Goal: Information Seeking & Learning: Learn about a topic

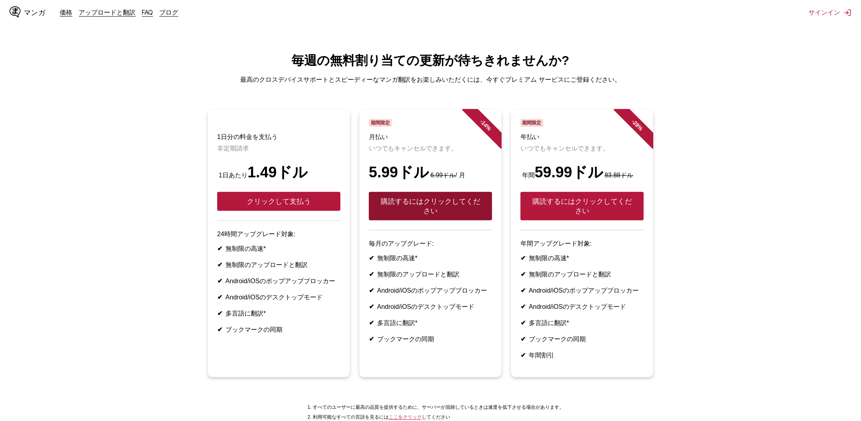
click at [469, 211] on font "購読するにはクリックしてください" at bounding box center [431, 206] width 100 height 17
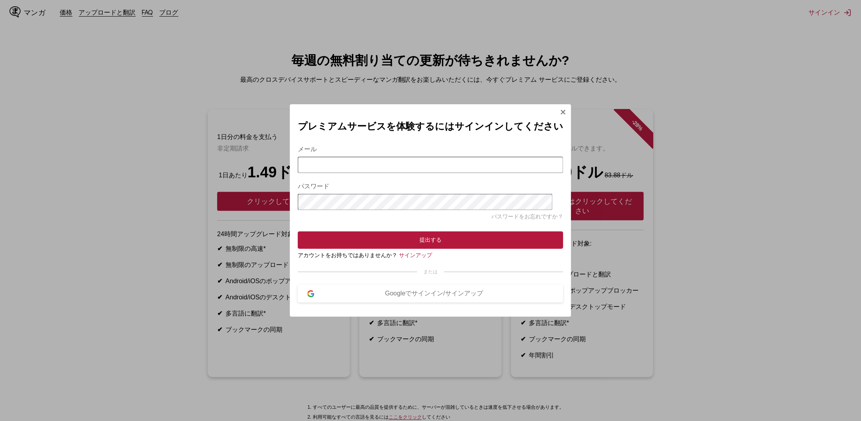
click at [442, 166] on input "メール" at bounding box center [430, 165] width 265 height 16
click at [528, 271] on div "または" at bounding box center [430, 272] width 265 height 7
click at [560, 111] on img "サインインモーダル" at bounding box center [563, 112] width 6 height 6
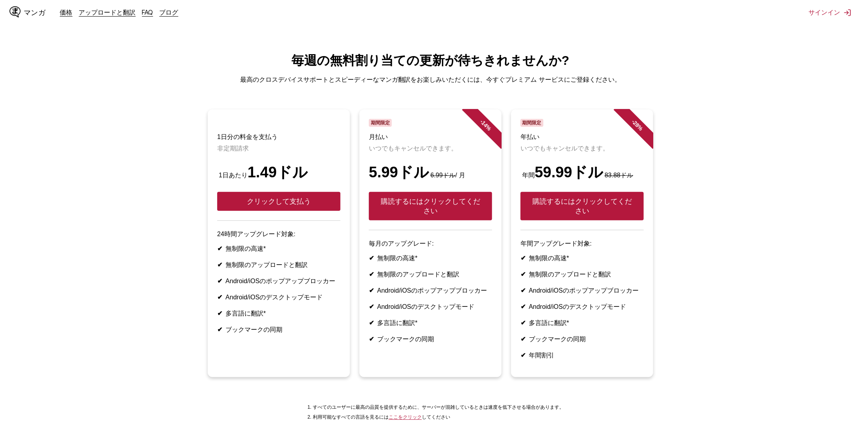
click at [389, 152] on font "いつでもキャンセルできます。" at bounding box center [413, 148] width 88 height 7
click at [66, 13] on font "価格" at bounding box center [66, 12] width 13 height 8
click at [100, 12] on font "アップロードと翻訳" at bounding box center [107, 12] width 57 height 8
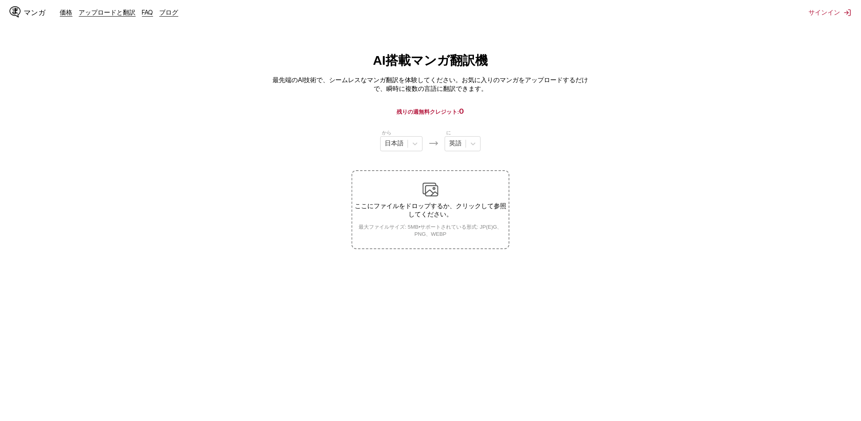
click at [453, 113] on font "残りの週無料クレジット:" at bounding box center [428, 111] width 62 height 7
drag, startPoint x: 404, startPoint y: 109, endPoint x: 432, endPoint y: 109, distance: 28.1
click at [432, 109] on font "残りの週無料クレジット:" at bounding box center [428, 111] width 62 height 7
click at [470, 92] on font "最先端のAI技術で、シームレスなマンガ翻訳を体験してください。お気に入りのマンガをアップロードするだけで、瞬時に複数の言語に翻訳できます。" at bounding box center [431, 84] width 316 height 15
click at [418, 146] on icon at bounding box center [415, 144] width 8 height 8
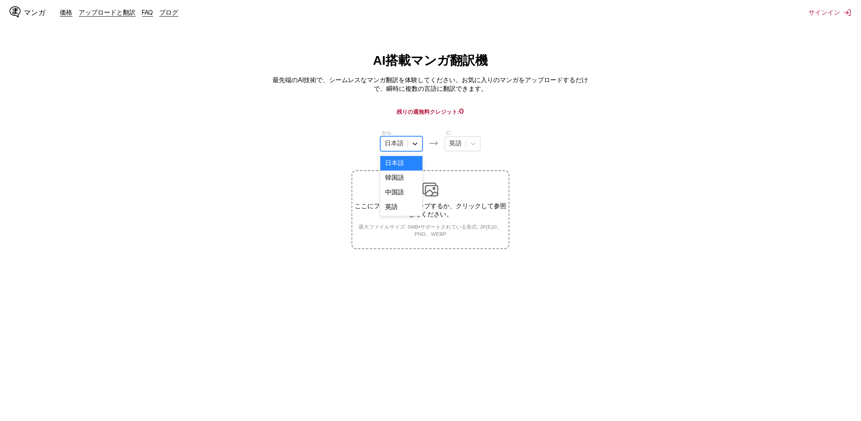
click at [419, 146] on icon at bounding box center [415, 144] width 8 height 8
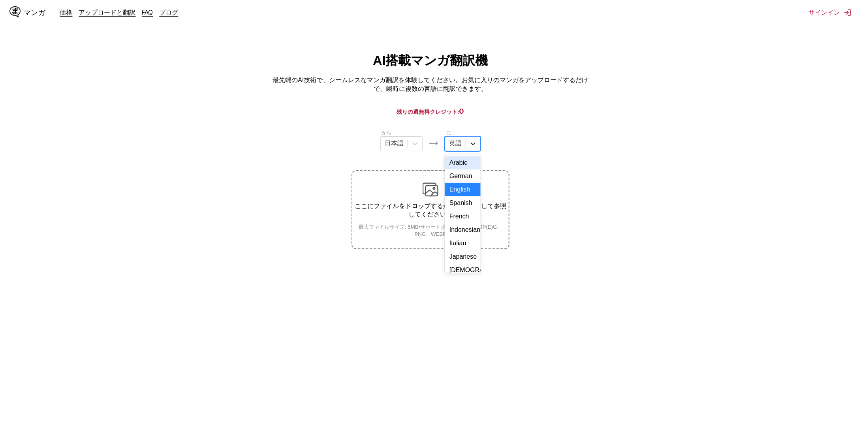
click at [476, 145] on icon at bounding box center [473, 144] width 8 height 8
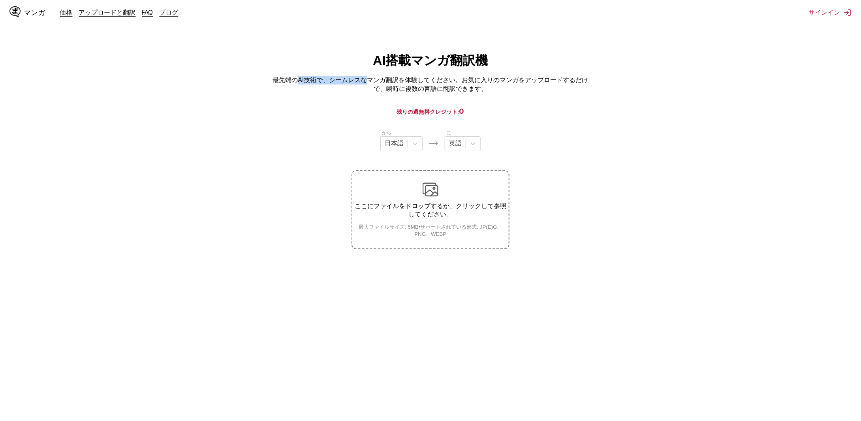
drag, startPoint x: 301, startPoint y: 77, endPoint x: 369, endPoint y: 81, distance: 68.5
click at [369, 81] on font "最先端のAI技術で、シームレスなマンガ翻訳を体験してください。お気に入りのマンガをアップロードするだけで、瞬時に複数の言語に翻訳できます。" at bounding box center [431, 84] width 316 height 15
click at [403, 84] on font "最先端のAI技術で、シームレスなマンガ翻訳を体験してください。お気に入りのマンガをアップロードするだけで、瞬時に複数の言語に翻訳できます。" at bounding box center [431, 84] width 316 height 15
drag, startPoint x: 399, startPoint y: 88, endPoint x: 460, endPoint y: 89, distance: 61.2
click at [460, 89] on font "最先端のAI技術で、シームレスなマンガ翻訳を体験してください。お気に入りのマンガをアップロードするだけで、瞬時に複数の言語に翻訳できます。" at bounding box center [431, 84] width 316 height 15
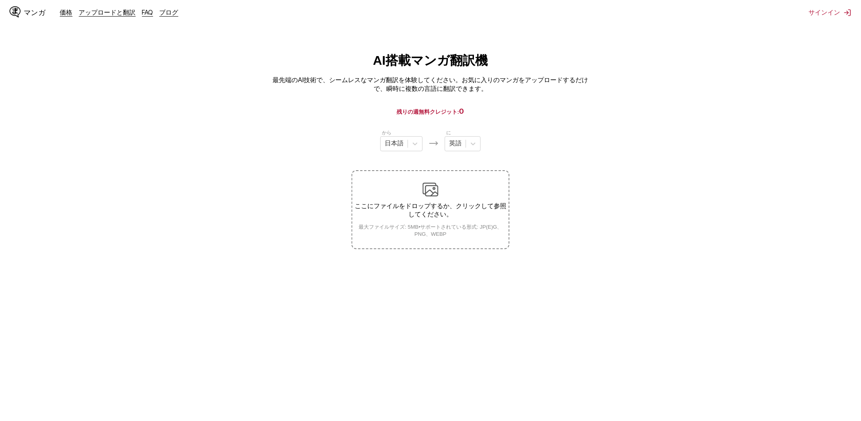
click at [563, 132] on section "から 日本語 に 英語 ここにファイルをドロップするか、クリックして参照してください。 最大ファイルサイズ: 5MB • サポートされている形式: JP(E)…" at bounding box center [430, 189] width 849 height 120
drag, startPoint x: 386, startPoint y: 66, endPoint x: 473, endPoint y: 69, distance: 87.4
click at [473, 68] on font "AI搭載マンガ翻訳機" at bounding box center [430, 60] width 115 height 14
click at [574, 232] on section "から 日本語 に 英語 ここにファイルをドロップするか、クリックして参照してください。 最大ファイルサイズ: 5MB • サポートされている形式: JP(E)…" at bounding box center [430, 189] width 849 height 120
click at [171, 11] on font "ブログ" at bounding box center [169, 12] width 19 height 8
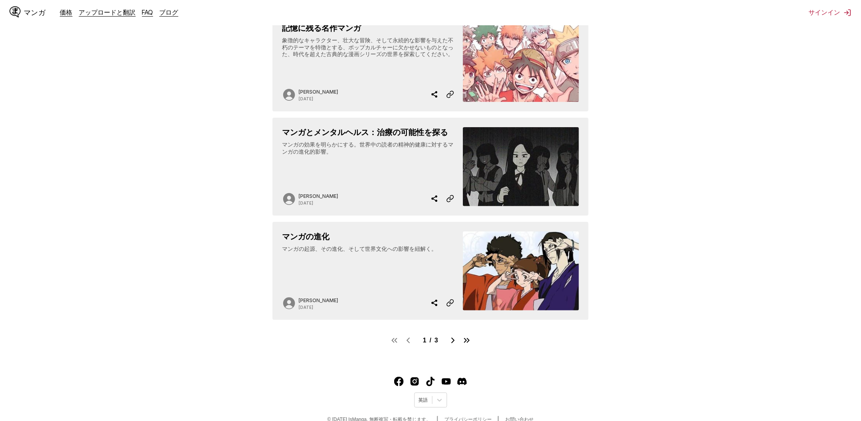
scroll to position [593, 0]
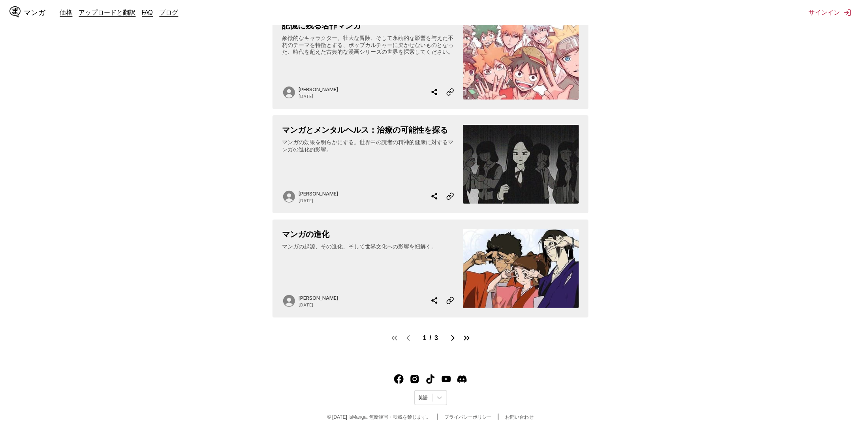
click at [517, 267] on img "マンガの進化" at bounding box center [521, 268] width 116 height 79
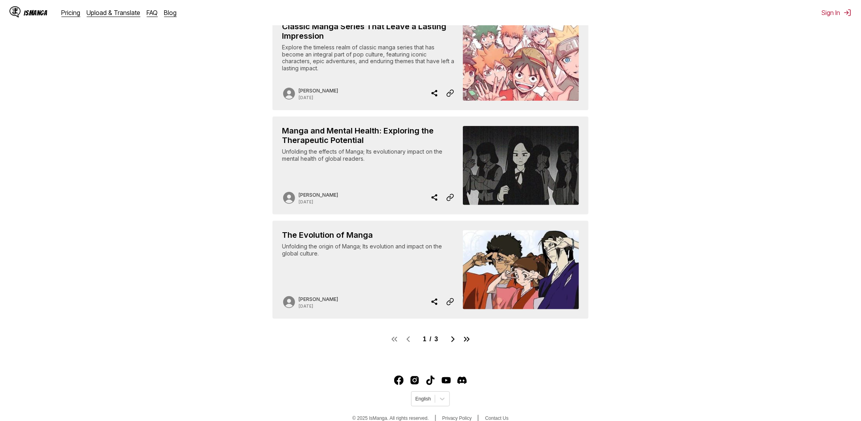
scroll to position [589, 0]
click at [517, 177] on img "Manga and Mental Health: Exploring the Therapeutic Potential" at bounding box center [521, 165] width 116 height 79
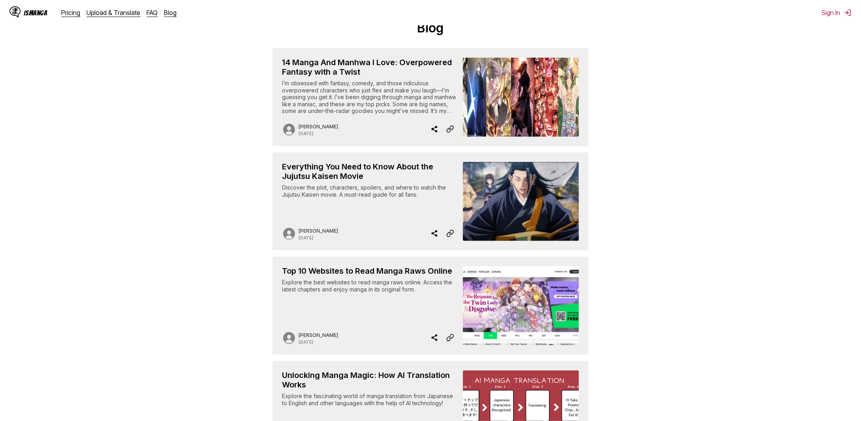
scroll to position [0, 0]
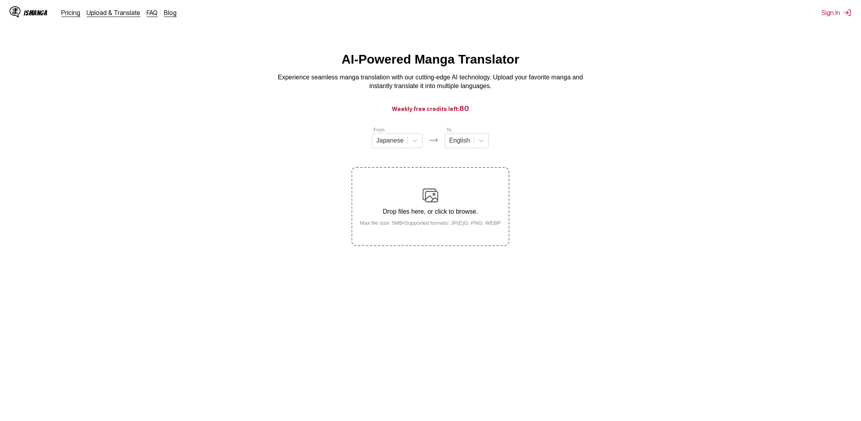
click at [463, 110] on span "80" at bounding box center [464, 108] width 10 height 8
click at [432, 110] on h3 "Weekly free credits left: 80" at bounding box center [430, 109] width 823 height 10
drag, startPoint x: 410, startPoint y: 112, endPoint x: 441, endPoint y: 113, distance: 30.4
click at [441, 113] on h3 "Weekly free credits left: 80" at bounding box center [430, 109] width 823 height 10
click at [543, 124] on main "AI-Powered Manga Translator Experience seamless manga translation with our cutt…" at bounding box center [430, 241] width 861 height 379
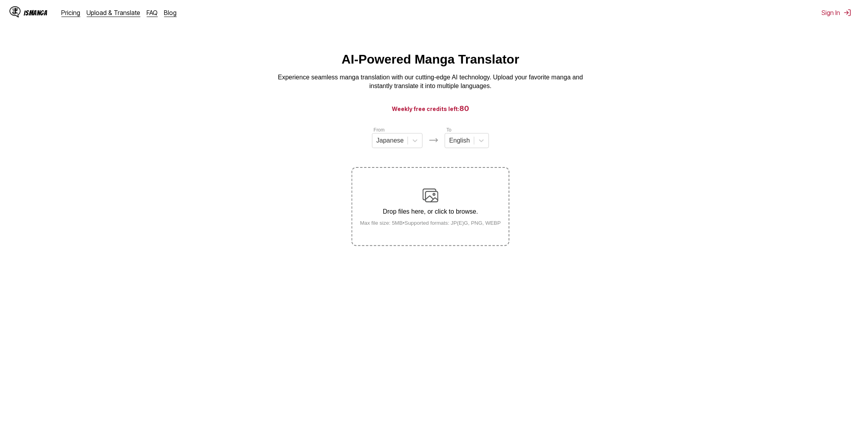
click at [503, 84] on p "Experience seamless manga translation with our cutting-edge AI technology. Uplo…" at bounding box center [431, 82] width 316 height 18
click at [73, 9] on link "Pricing" at bounding box center [71, 13] width 19 height 8
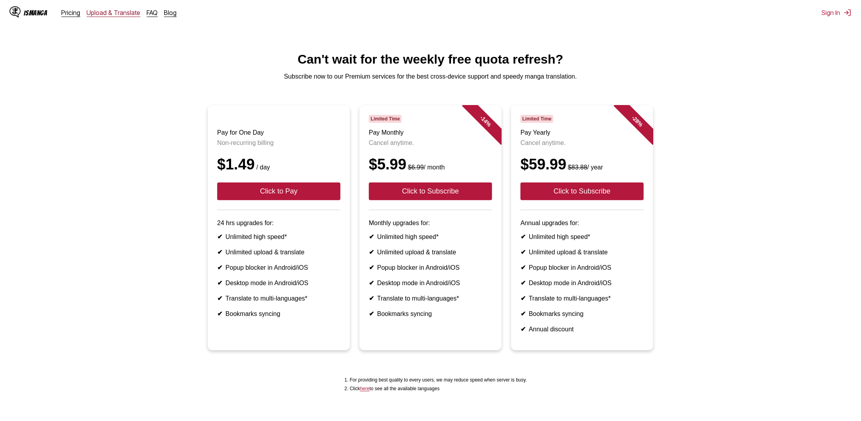
click at [121, 13] on link "Upload & Translate" at bounding box center [114, 13] width 54 height 8
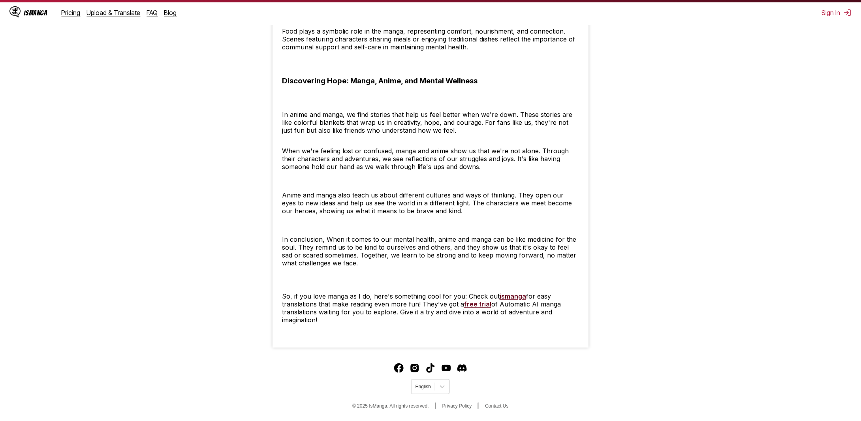
scroll to position [1773, 0]
